Goal: Information Seeking & Learning: Check status

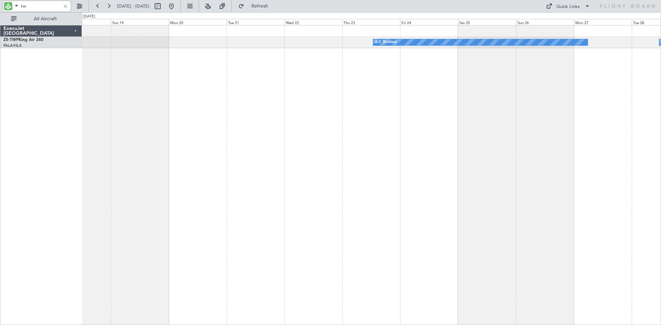
type input "t"
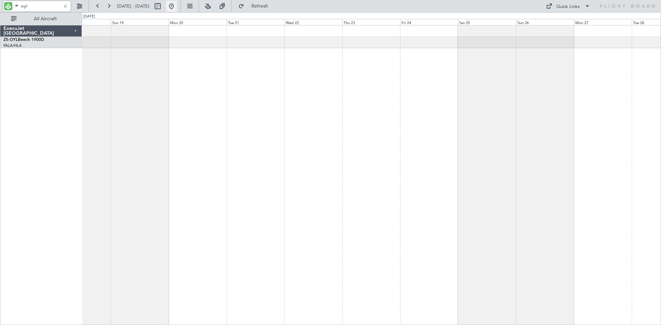
type input "oyl"
click at [177, 5] on button at bounding box center [171, 6] width 11 height 11
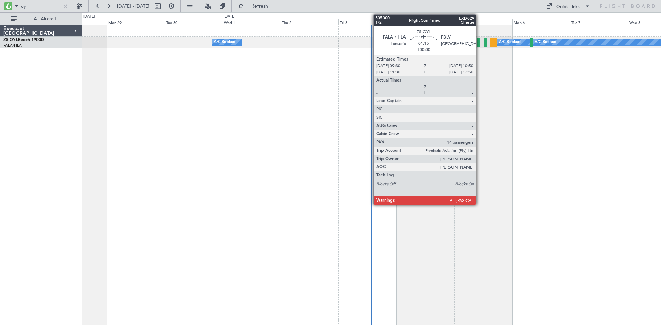
click at [479, 42] on div at bounding box center [478, 42] width 3 height 9
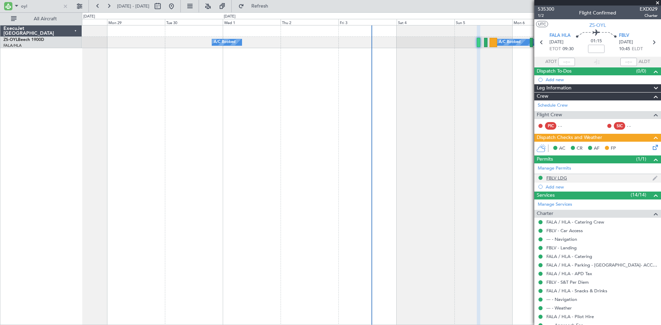
click at [555, 179] on div "FBLV LDG" at bounding box center [556, 178] width 21 height 6
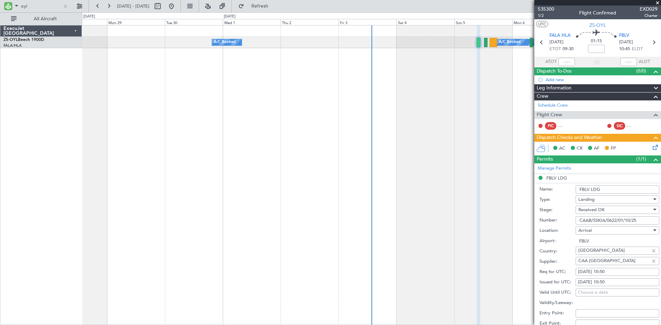
drag, startPoint x: 644, startPoint y: 221, endPoint x: 574, endPoint y: 222, distance: 69.9
click at [574, 222] on div "Number: CAAB/SSKIA/0622/01/10/25" at bounding box center [599, 220] width 120 height 10
click at [65, 4] on div at bounding box center [66, 6] width 8 height 8
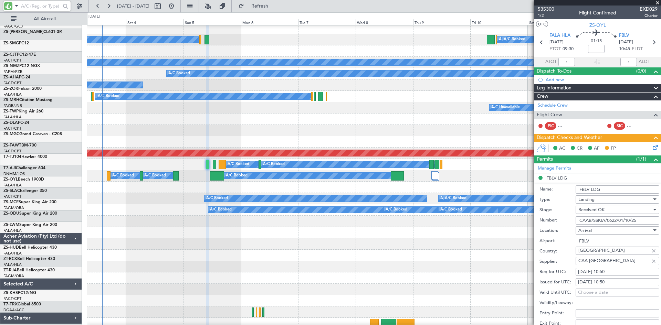
scroll to position [347, 0]
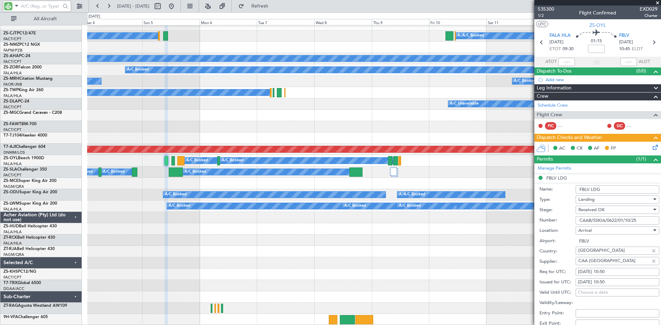
click at [156, 176] on div "A/C Booked A/C Booked A/C Booked A/C Booked A/C Booked A/C Booked A/C Booked Pl…" at bounding box center [373, 1] width 573 height 647
click at [42, 4] on input "text" at bounding box center [41, 6] width 40 height 10
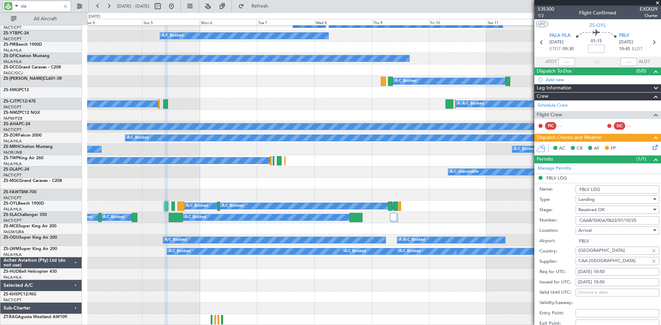
scroll to position [0, 0]
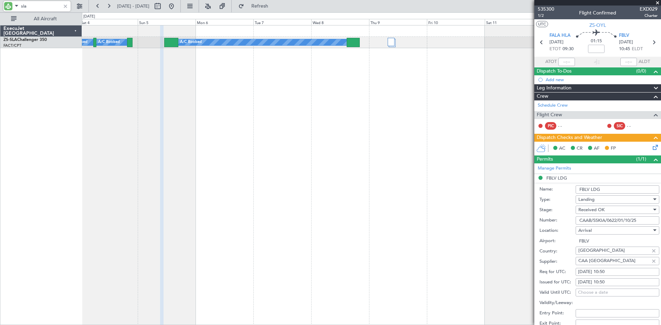
type input "sla"
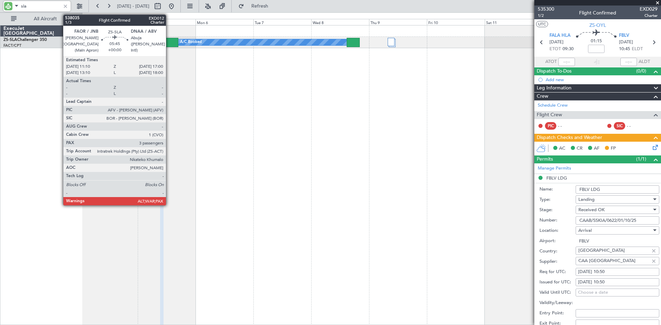
click at [169, 42] on div at bounding box center [171, 42] width 14 height 9
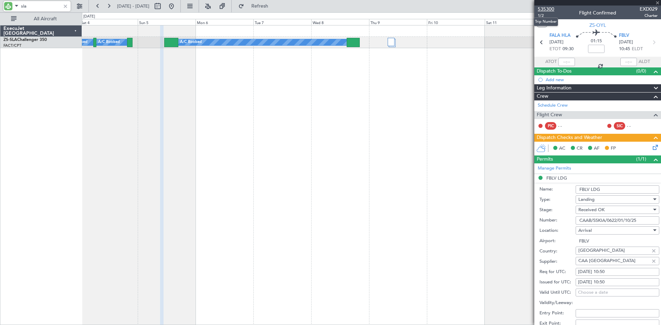
type input "3"
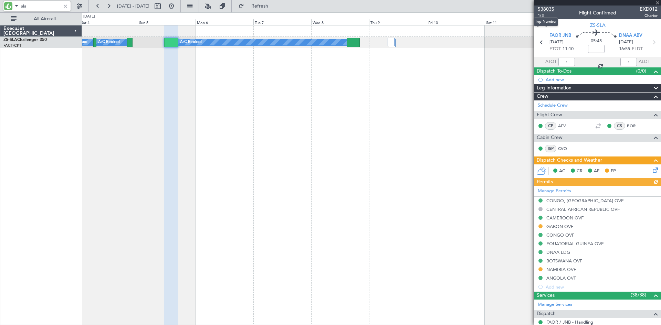
click at [543, 9] on span "538035" at bounding box center [546, 9] width 17 height 7
click at [31, 7] on input "sla" at bounding box center [41, 6] width 40 height 10
type input "s"
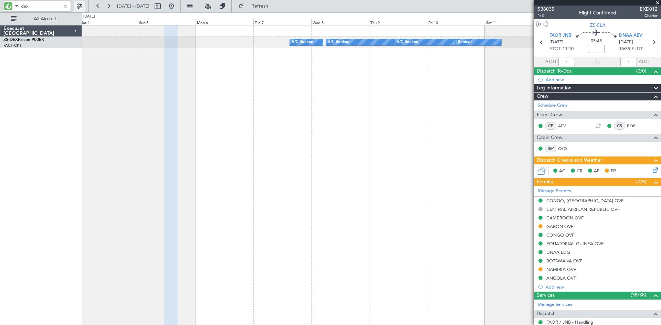
type input "dex"
click at [78, 6] on button at bounding box center [79, 6] width 11 height 11
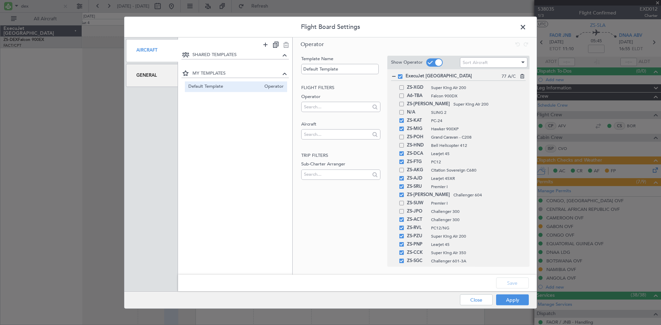
click at [138, 74] on div "General" at bounding box center [152, 75] width 52 height 23
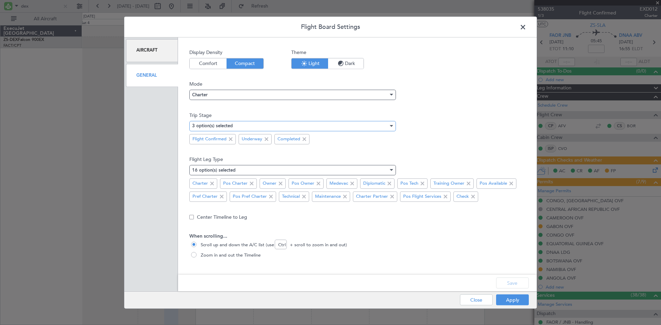
click at [251, 126] on div "3 option(s) selected" at bounding box center [290, 126] width 196 height 10
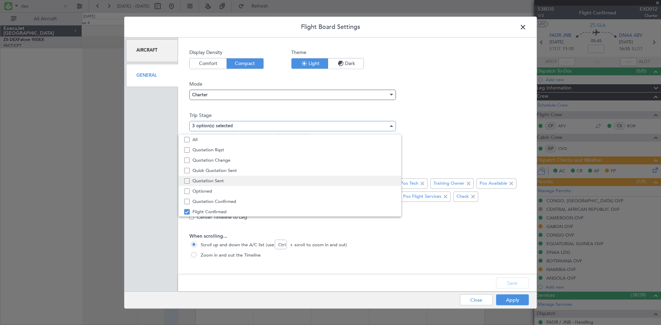
scroll to position [21, 0]
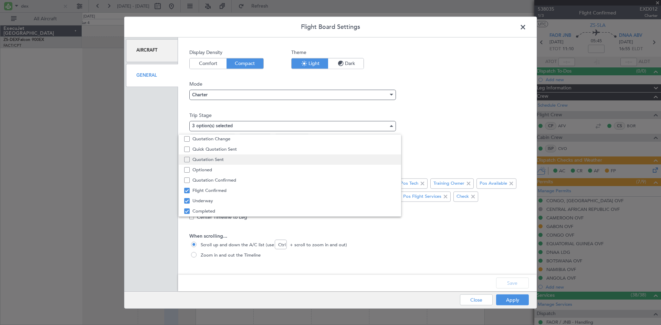
click at [215, 158] on span "Quotation Sent" at bounding box center [293, 160] width 203 height 10
click at [504, 285] on div at bounding box center [330, 162] width 661 height 325
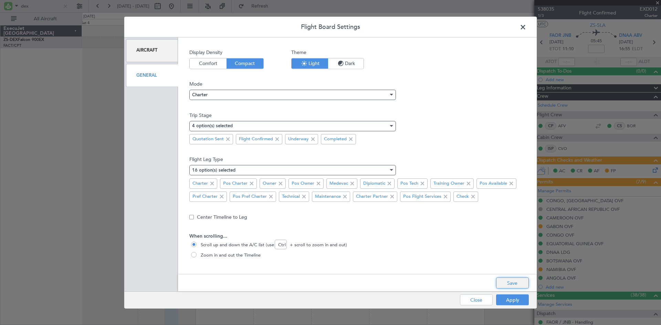
click at [512, 286] on button "Save" at bounding box center [512, 283] width 33 height 11
click at [510, 300] on button "Apply" at bounding box center [512, 300] width 33 height 11
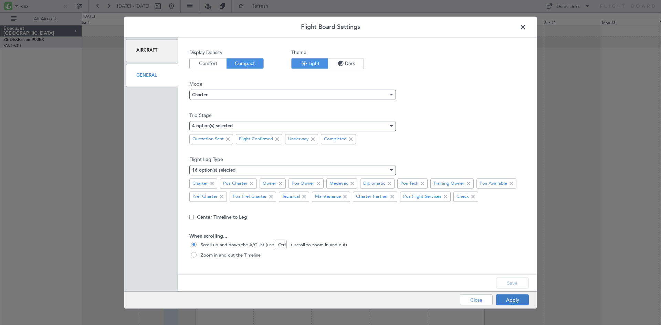
type input "0"
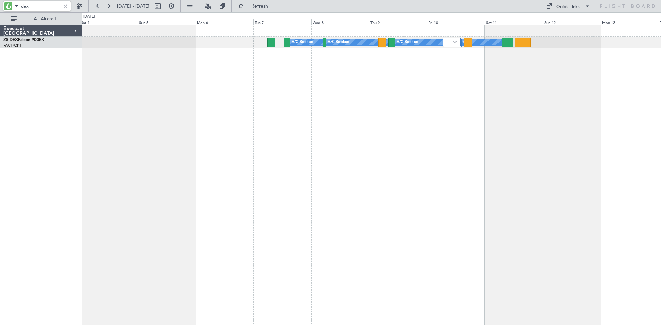
drag, startPoint x: 36, startPoint y: 6, endPoint x: 12, endPoint y: 7, distance: 24.4
click at [12, 7] on div "dex" at bounding box center [36, 6] width 67 height 10
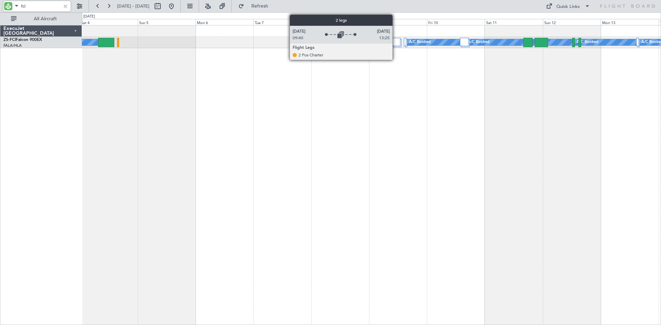
click at [395, 42] on div at bounding box center [396, 42] width 8 height 8
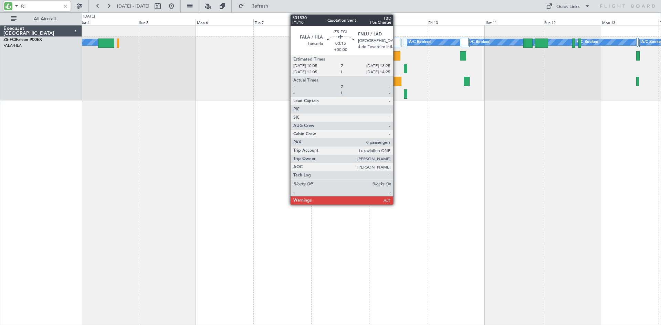
click at [396, 79] on div at bounding box center [397, 81] width 8 height 9
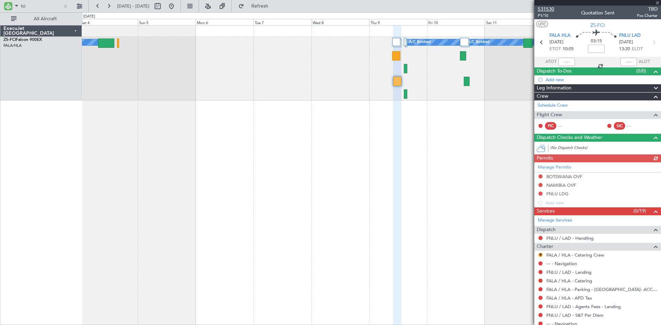
click at [543, 9] on span "531530" at bounding box center [546, 9] width 17 height 7
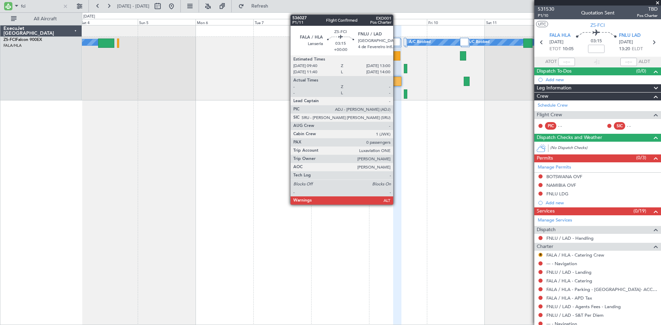
click at [396, 55] on div at bounding box center [396, 55] width 8 height 9
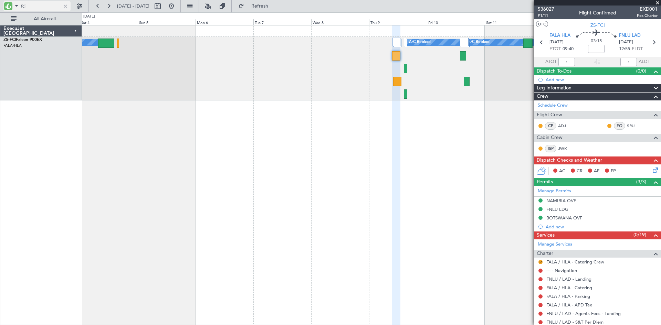
click at [37, 2] on input "fci" at bounding box center [41, 6] width 40 height 10
type input "f"
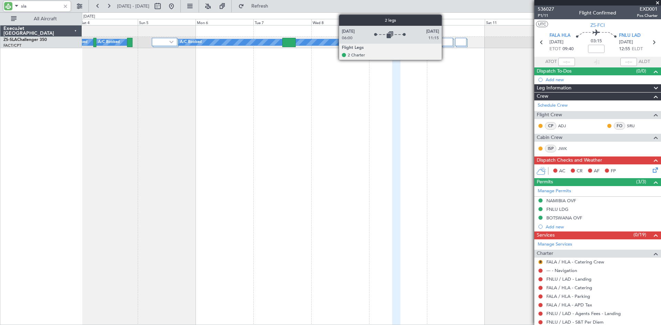
click at [445, 41] on div at bounding box center [447, 42] width 12 height 8
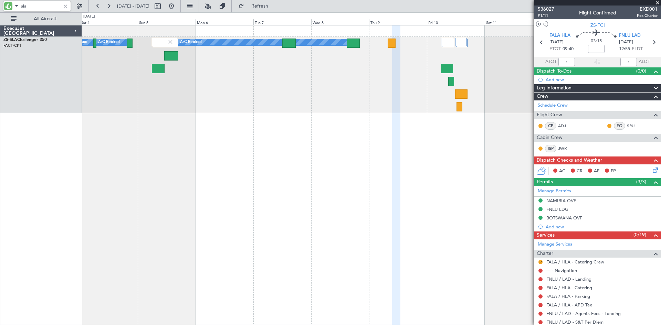
drag, startPoint x: 36, startPoint y: 9, endPoint x: 37, endPoint y: 1, distance: 7.6
click at [37, 1] on input "sla" at bounding box center [41, 6] width 40 height 10
type input "s"
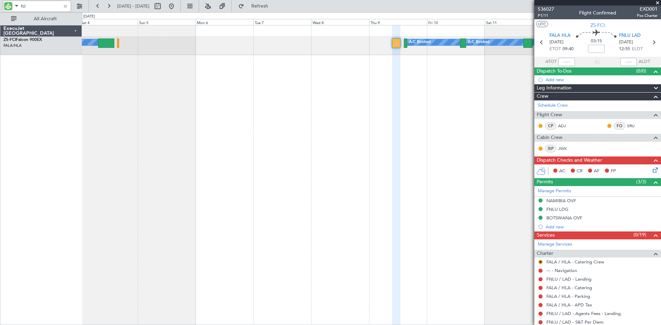
type input "fci"
click at [65, 6] on div at bounding box center [66, 6] width 8 height 8
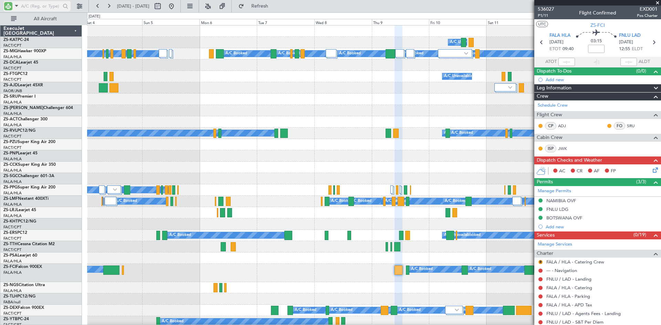
drag, startPoint x: 36, startPoint y: 0, endPoint x: 35, endPoint y: 7, distance: 6.8
click at [36, 2] on div at bounding box center [44, 6] width 88 height 12
click at [35, 7] on input "text" at bounding box center [41, 6] width 40 height 10
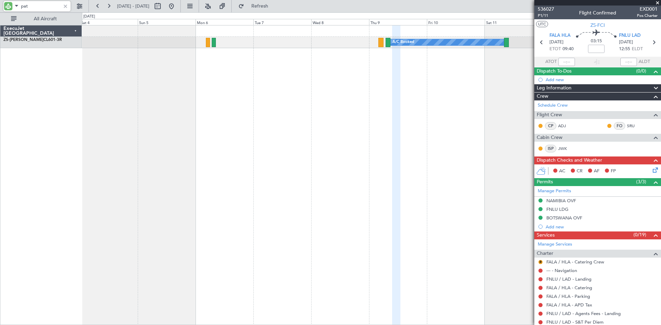
type input "pat"
click at [65, 7] on div at bounding box center [66, 6] width 8 height 8
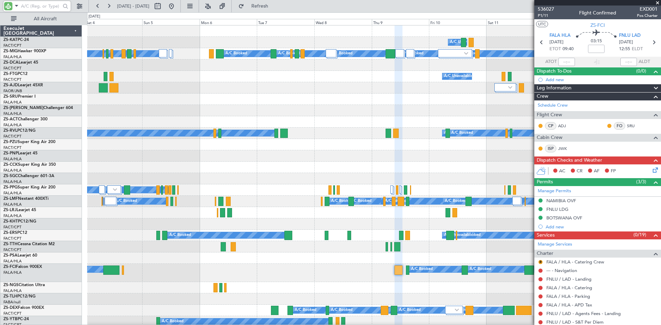
click at [31, 6] on input "text" at bounding box center [41, 6] width 40 height 10
